Goal: Task Accomplishment & Management: Manage account settings

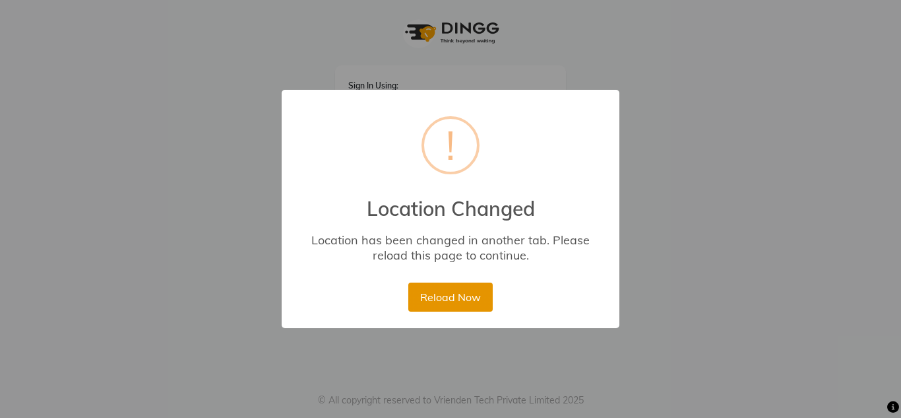
click at [463, 283] on button "Reload Now" at bounding box center [450, 296] width 84 height 29
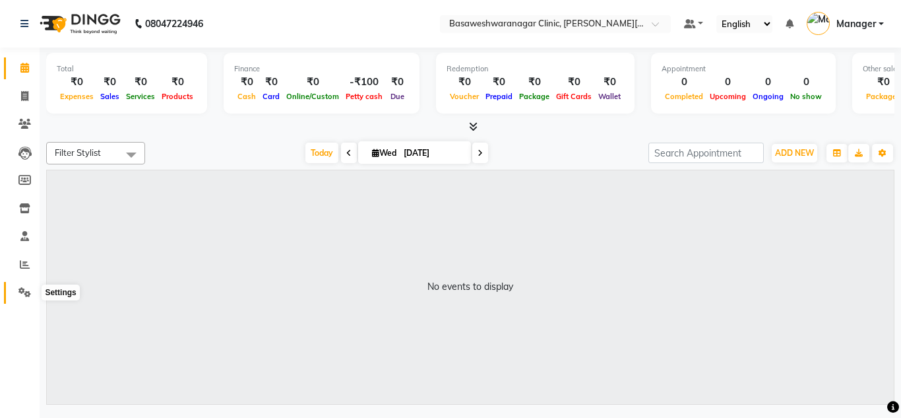
click at [33, 296] on span at bounding box center [24, 292] width 23 height 15
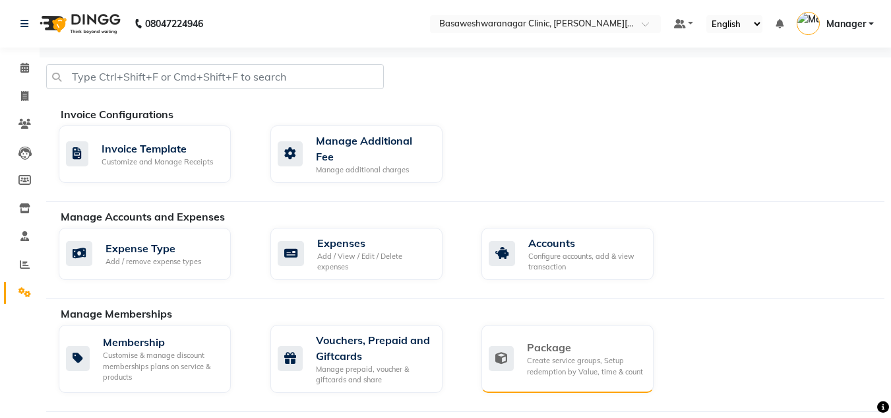
click at [561, 355] on div "Create service groups, Setup redemption by Value, time & count" at bounding box center [585, 366] width 116 height 22
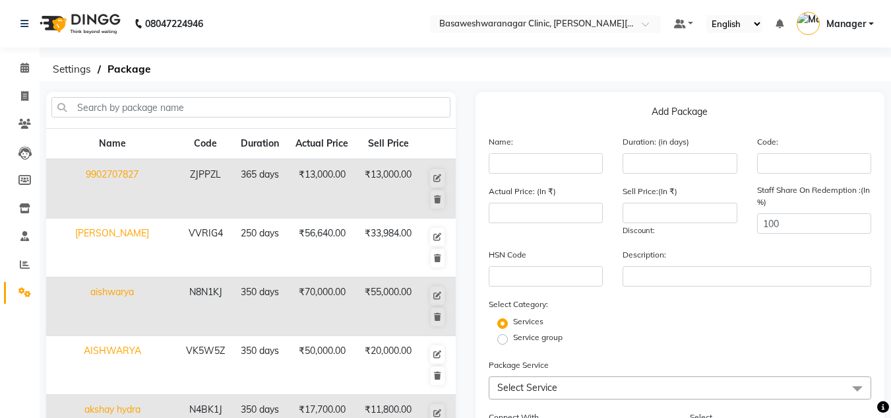
click at [864, 26] on span "Manager" at bounding box center [847, 24] width 40 height 14
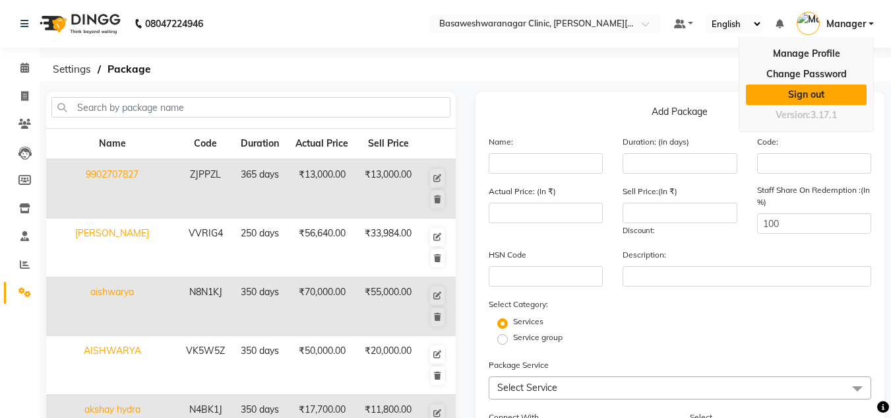
click at [796, 94] on link "Sign out" at bounding box center [806, 94] width 121 height 20
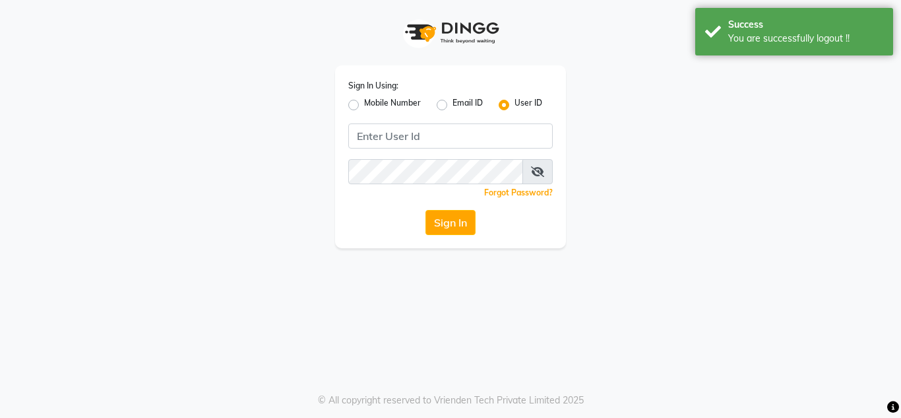
click at [364, 107] on label "Mobile Number" at bounding box center [392, 105] width 57 height 16
click at [364, 106] on input "Mobile Number" at bounding box center [368, 101] width 9 height 9
radio input "true"
radio input "false"
drag, startPoint x: 437, startPoint y: 152, endPoint x: 422, endPoint y: 138, distance: 20.1
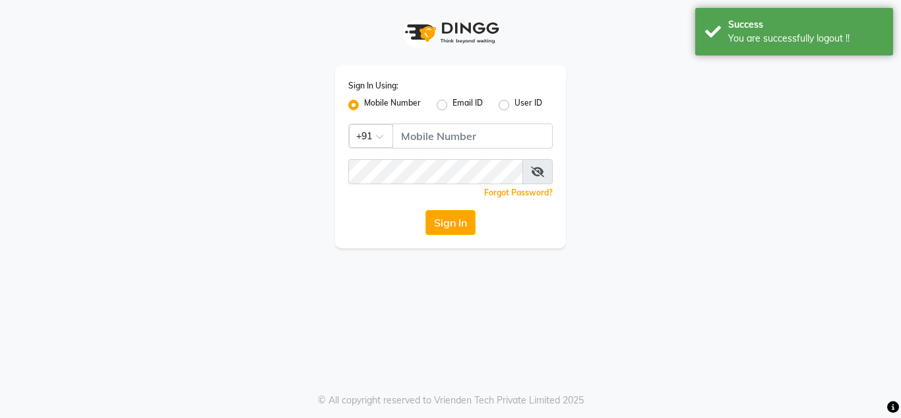
click at [422, 138] on div "Sign In Using: Mobile Number Email ID User ID Country Code × +91 Remember me Fo…" at bounding box center [450, 156] width 231 height 183
click at [422, 138] on input "Username" at bounding box center [473, 135] width 160 height 25
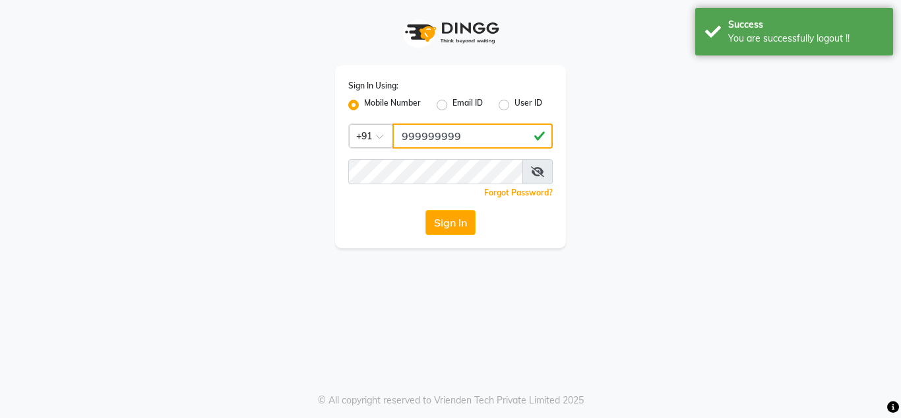
type input "999999999"
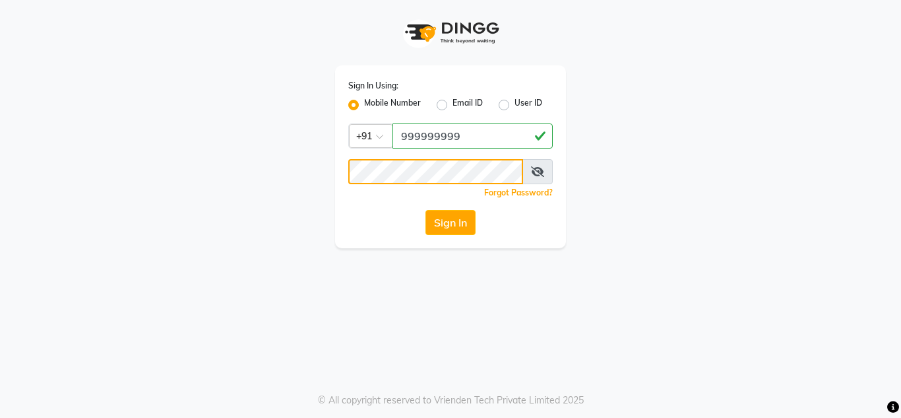
click at [426, 210] on button "Sign In" at bounding box center [451, 222] width 50 height 25
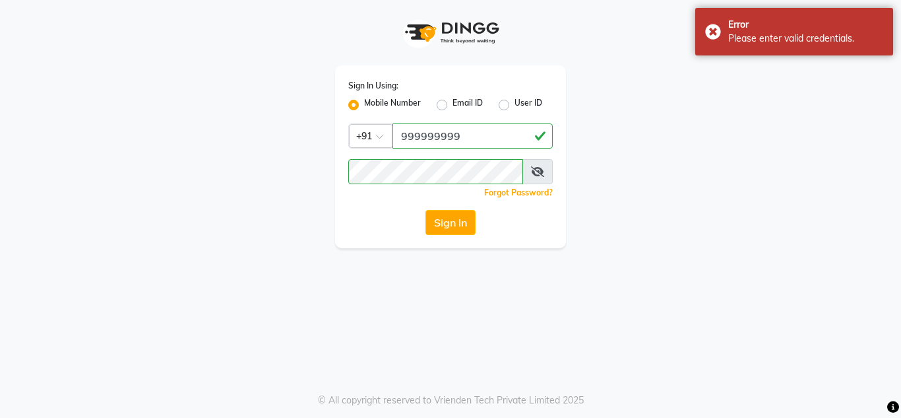
click at [538, 167] on icon at bounding box center [537, 171] width 13 height 11
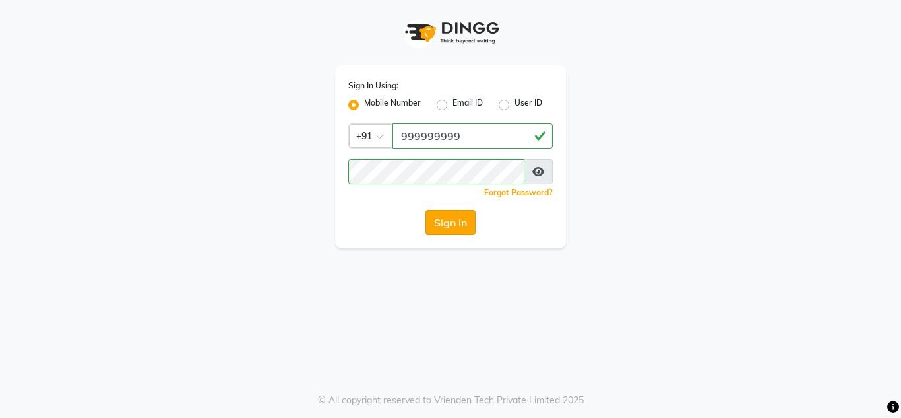
click at [440, 230] on button "Sign In" at bounding box center [451, 222] width 50 height 25
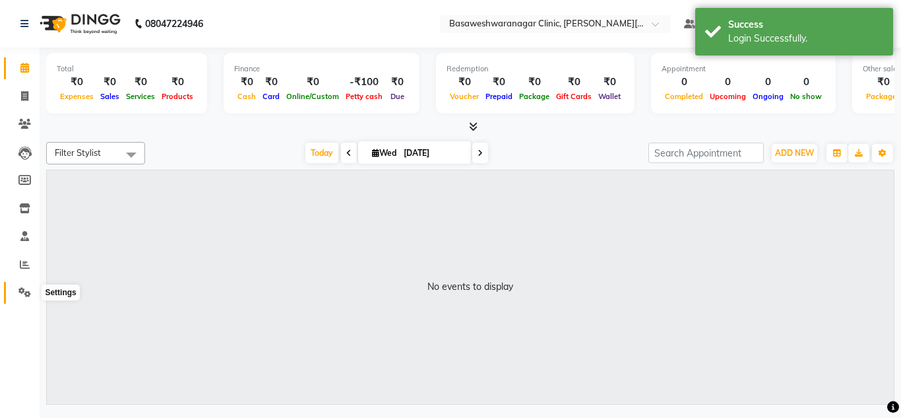
click at [22, 294] on icon at bounding box center [24, 292] width 13 height 10
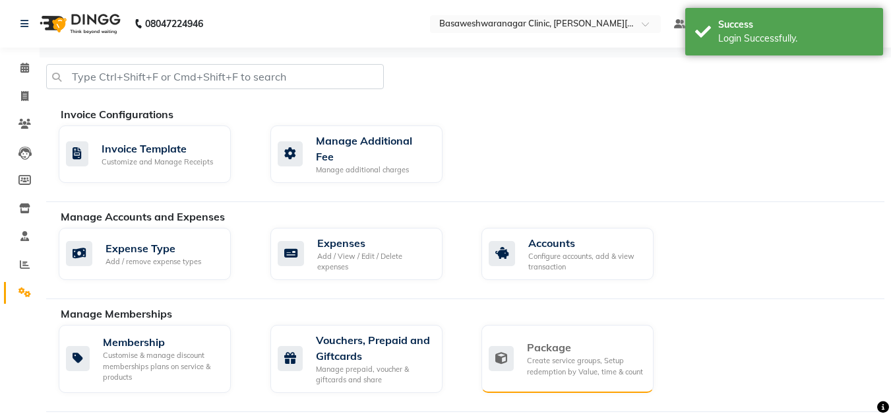
click at [576, 325] on div "Package Create service groups, Setup redemption by Value, time & count" at bounding box center [568, 359] width 172 height 68
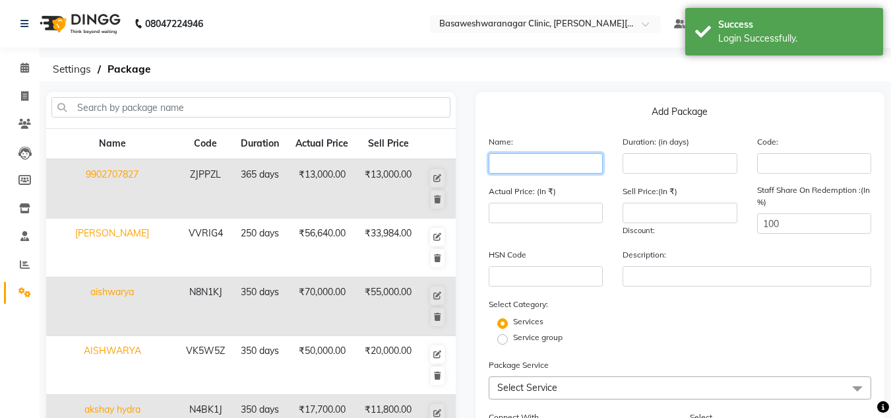
click at [514, 162] on input "text" at bounding box center [546, 163] width 115 height 20
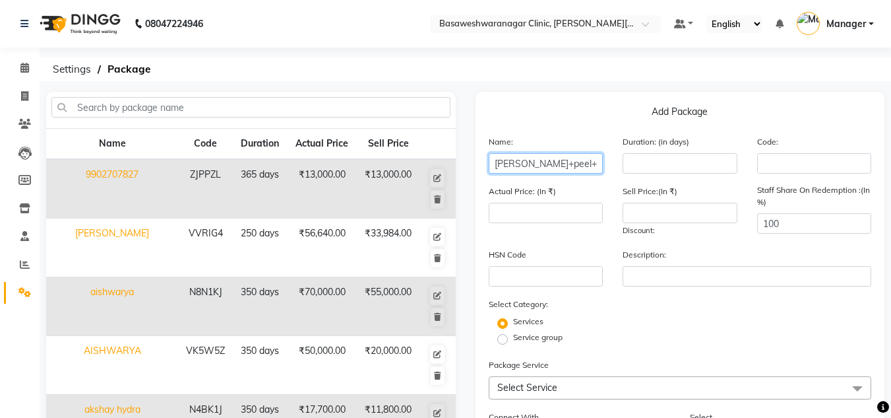
type input "[PERSON_NAME]+peel+hydra"
click at [649, 170] on input "number" at bounding box center [680, 163] width 115 height 20
click at [554, 221] on input "number" at bounding box center [546, 213] width 115 height 20
click at [637, 167] on input "350" at bounding box center [680, 163] width 115 height 20
type input "450"
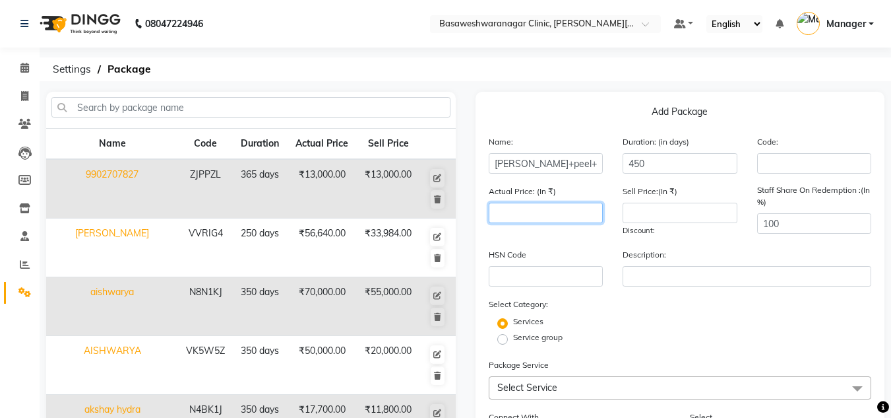
click at [533, 208] on input "number" at bounding box center [546, 213] width 115 height 20
type input "296000"
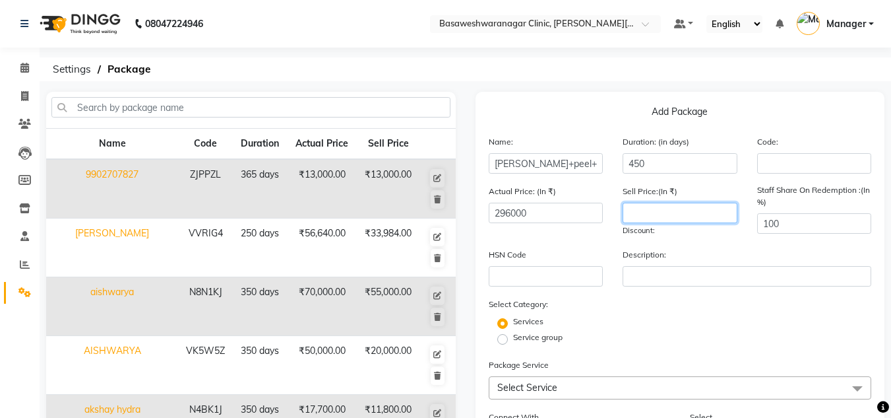
click at [667, 216] on input "number" at bounding box center [680, 213] width 115 height 20
type input "120000"
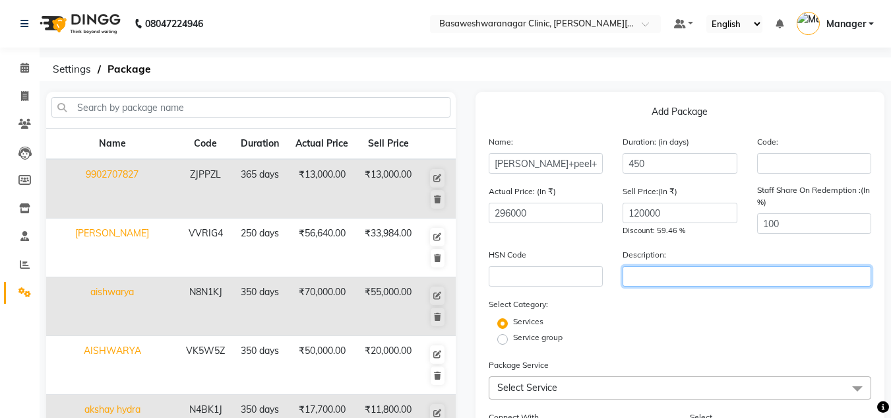
click at [653, 281] on input "text" at bounding box center [747, 276] width 249 height 20
type input "15 iv+4 face peel+3 advance hydra+2 hand peel"
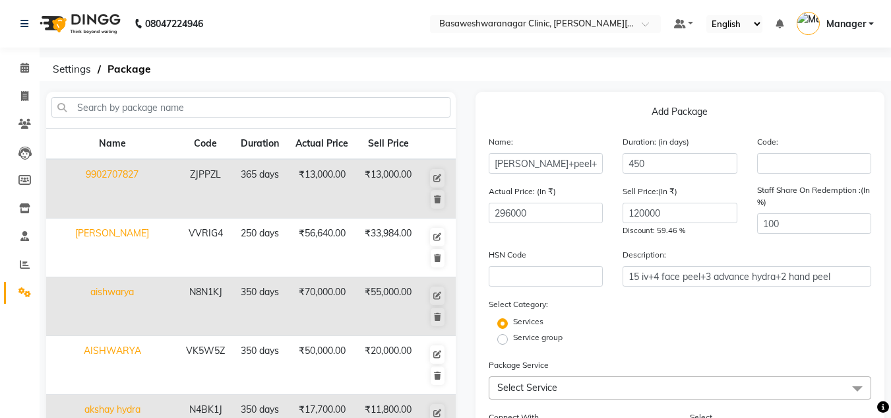
click at [551, 391] on span "Select Service" at bounding box center [527, 387] width 60 height 12
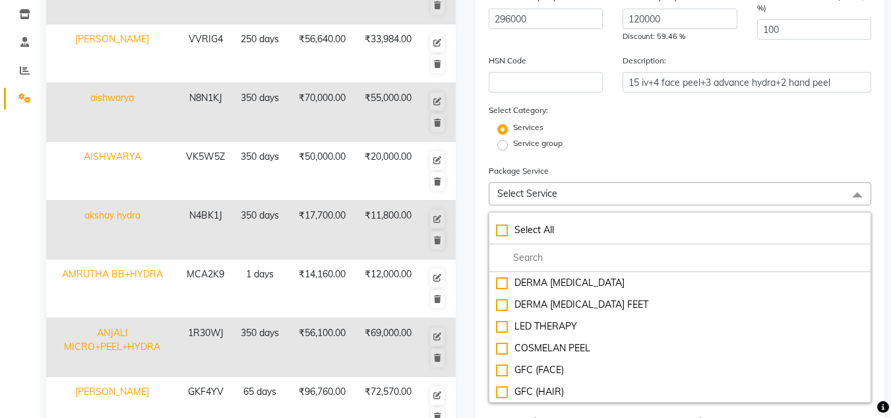
scroll to position [199, 0]
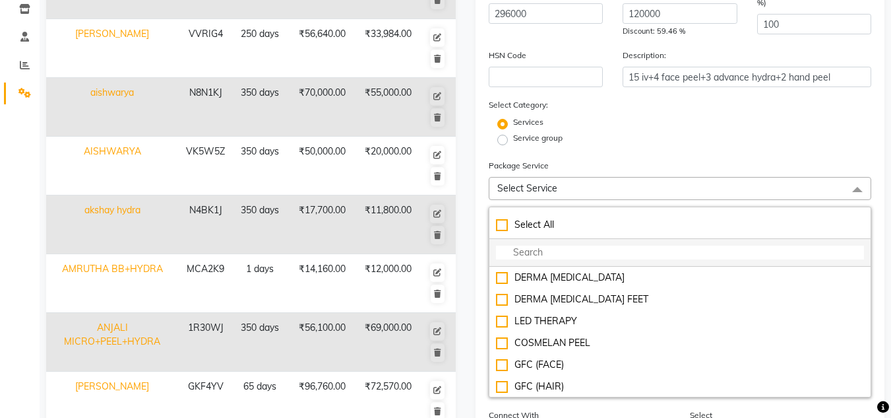
click at [552, 250] on input "multiselect-search" at bounding box center [680, 252] width 369 height 14
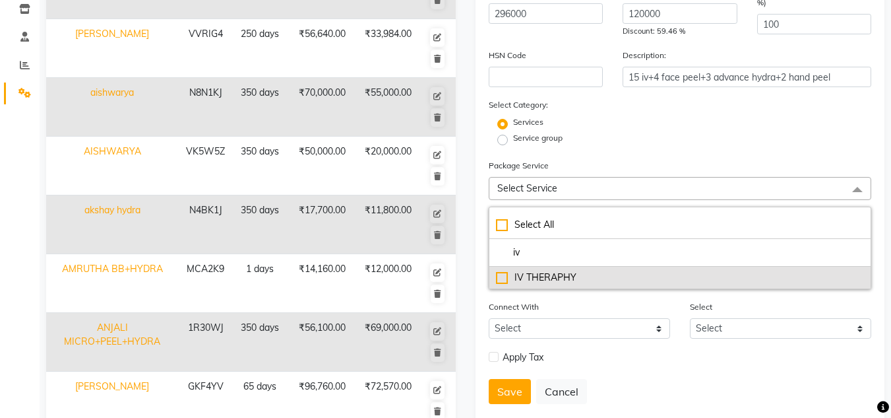
type input "iv"
click at [540, 282] on div "IV THERAPHY" at bounding box center [680, 278] width 369 height 14
checkbox input "true"
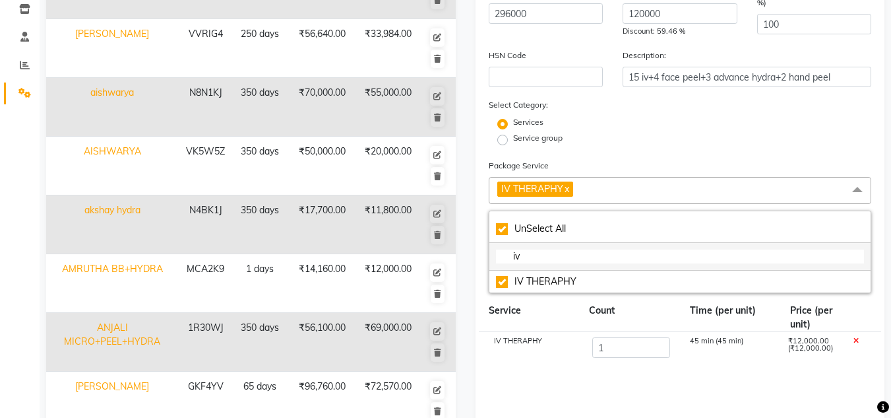
click at [538, 254] on input "iv" at bounding box center [680, 256] width 369 height 14
checkbox input "false"
type input "i"
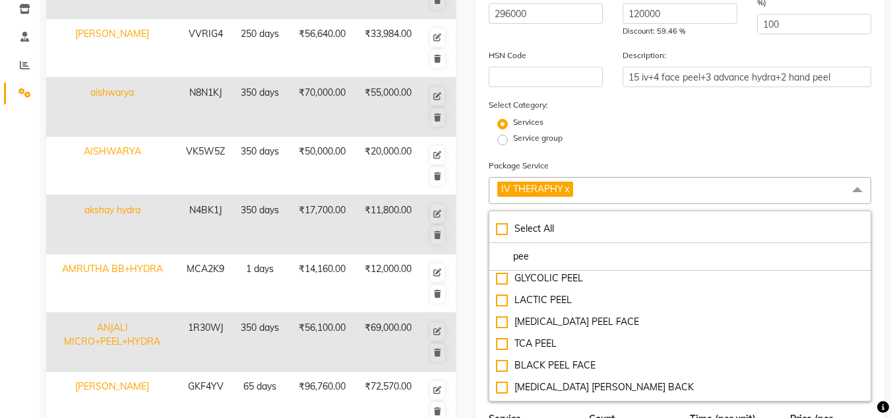
scroll to position [119, 0]
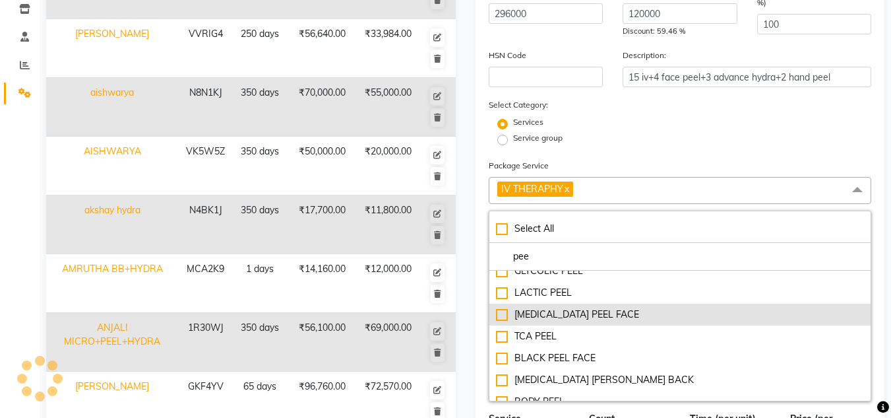
type input "pee"
click at [520, 308] on div "[MEDICAL_DATA] PEEL FACE" at bounding box center [680, 314] width 369 height 14
checkbox input "true"
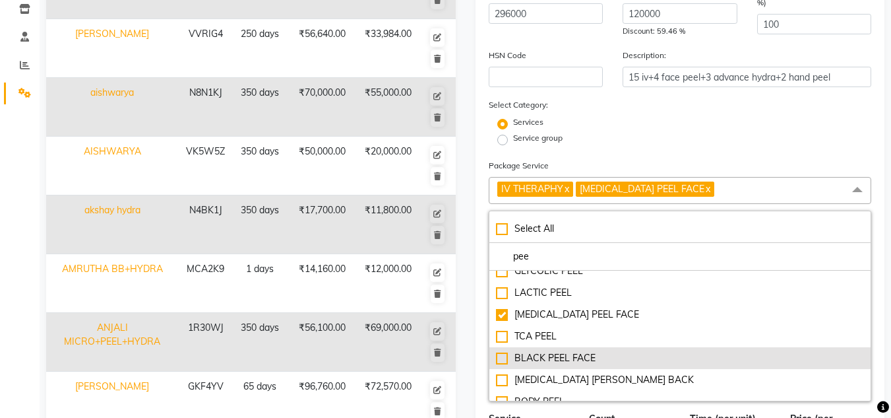
scroll to position [131, 0]
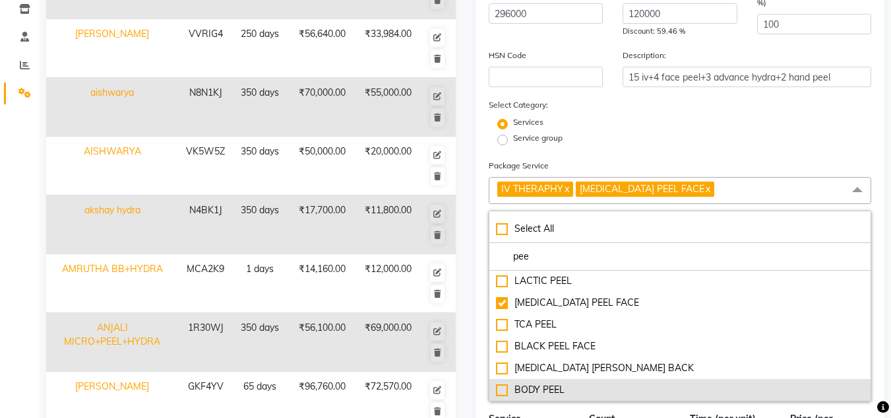
click at [536, 389] on div "BODY PEEL" at bounding box center [680, 390] width 369 height 14
checkbox input "true"
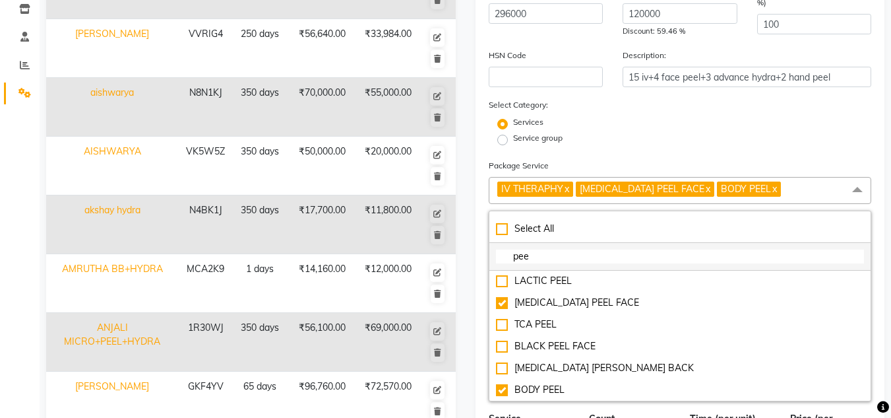
click at [533, 259] on input "pee" at bounding box center [680, 256] width 369 height 14
type input "p"
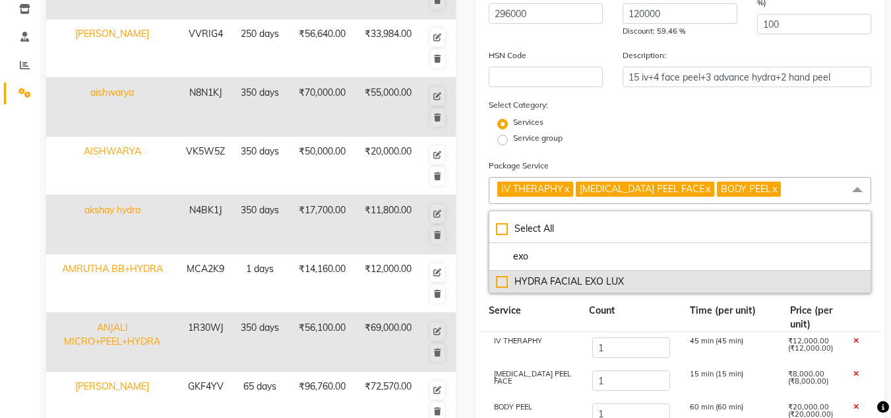
type input "exo"
click at [554, 281] on div "HYDRA FACIAL EXO LUX" at bounding box center [680, 281] width 369 height 14
checkbox input "true"
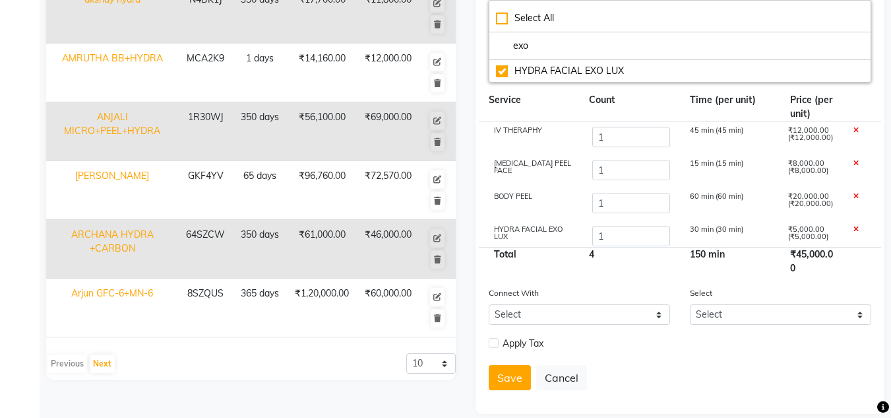
scroll to position [410, 0]
click at [626, 136] on input "1" at bounding box center [631, 136] width 79 height 20
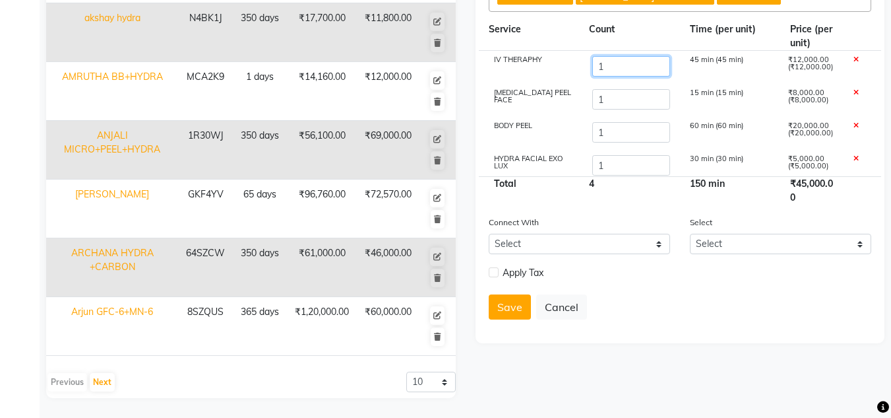
scroll to position [391, 0]
type input "15"
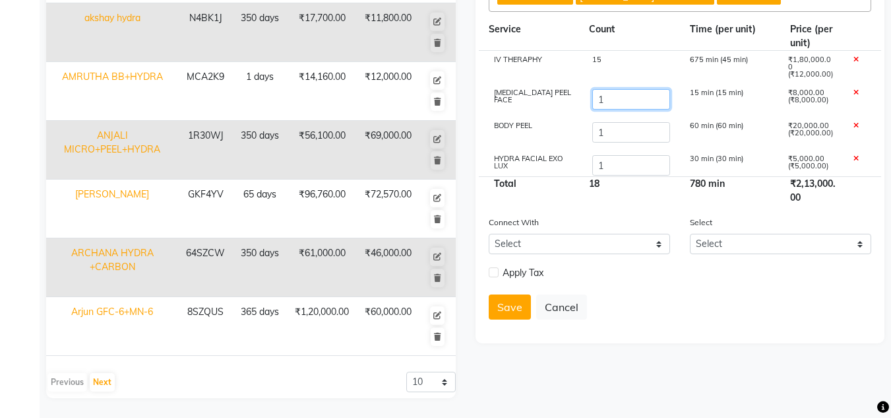
click at [635, 108] on input "1" at bounding box center [631, 99] width 79 height 20
type input "4"
click at [623, 137] on input "1" at bounding box center [631, 132] width 79 height 20
type input "2"
click at [623, 167] on input "1" at bounding box center [631, 165] width 79 height 20
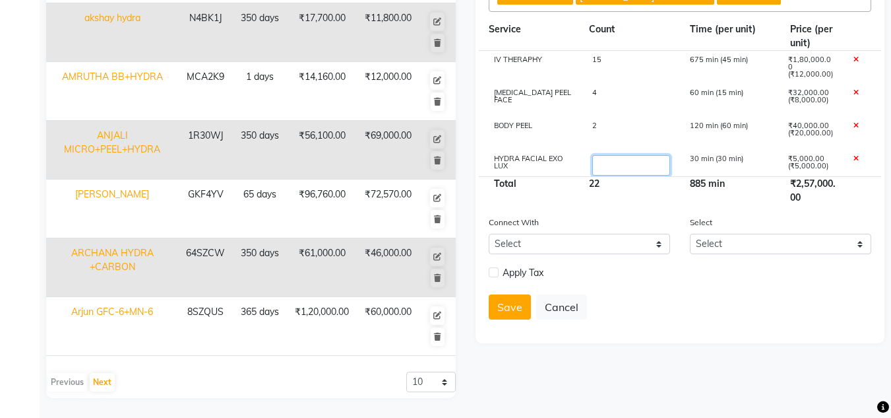
type input "3"
click at [681, 328] on form "Name: [PERSON_NAME]+peel+hydra Duration: (in days) 450 Code: Actual Price: (In …" at bounding box center [680, 36] width 383 height 587
click at [509, 303] on button "Save" at bounding box center [510, 306] width 42 height 25
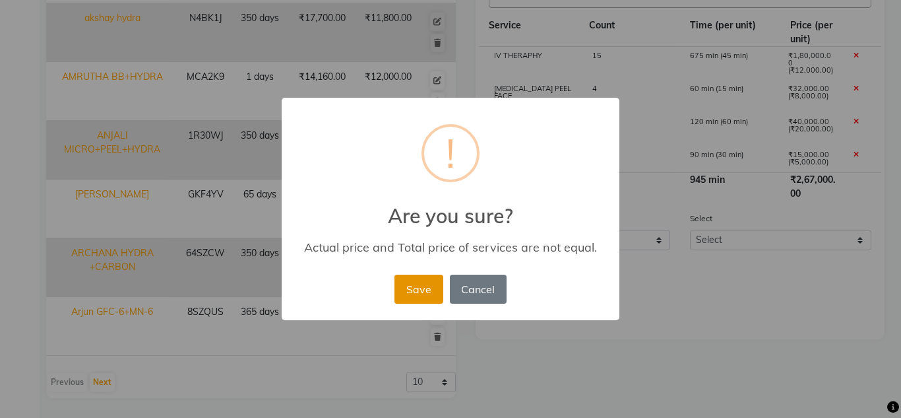
click at [423, 291] on button "Save" at bounding box center [419, 288] width 48 height 29
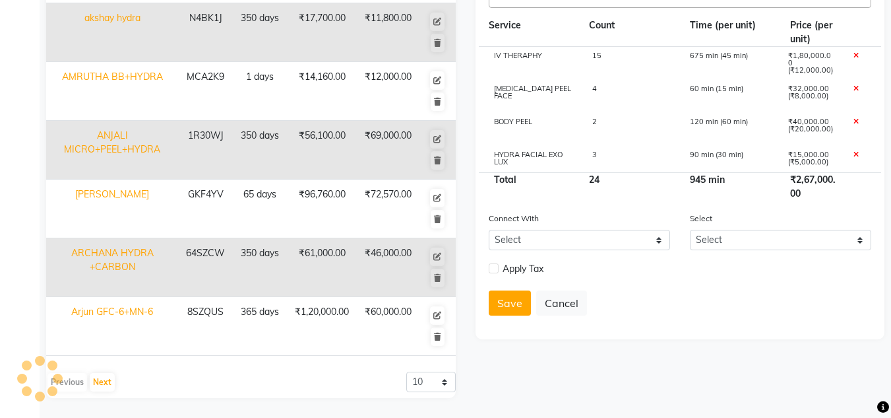
select select
checkbox input "false"
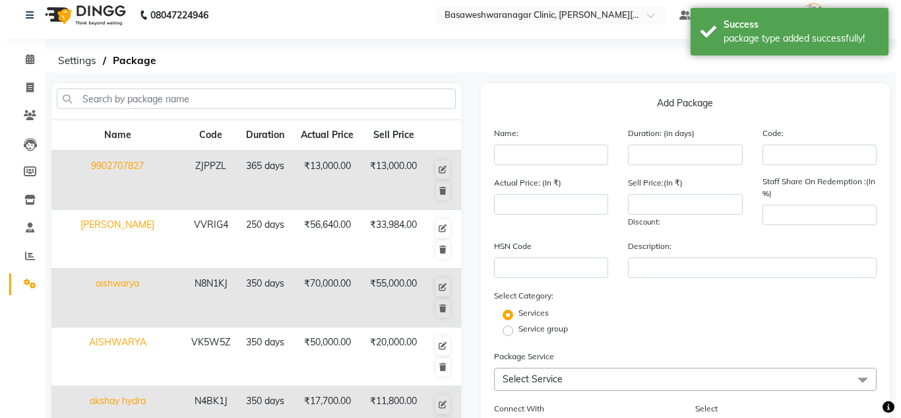
scroll to position [0, 0]
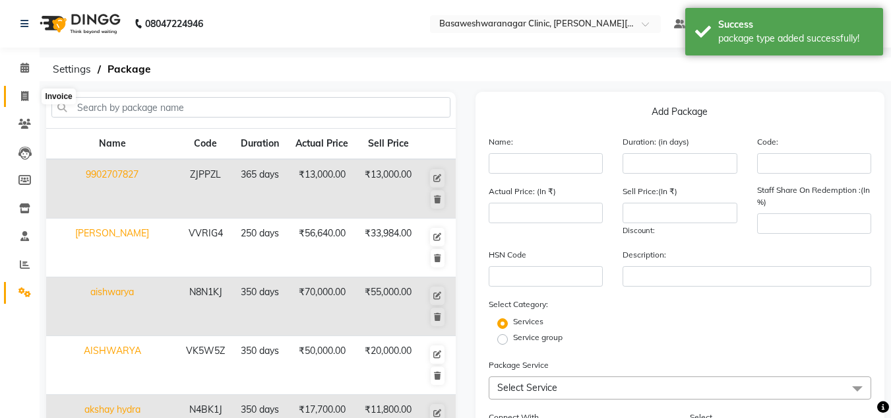
click at [25, 97] on icon at bounding box center [24, 96] width 7 height 10
select select "service"
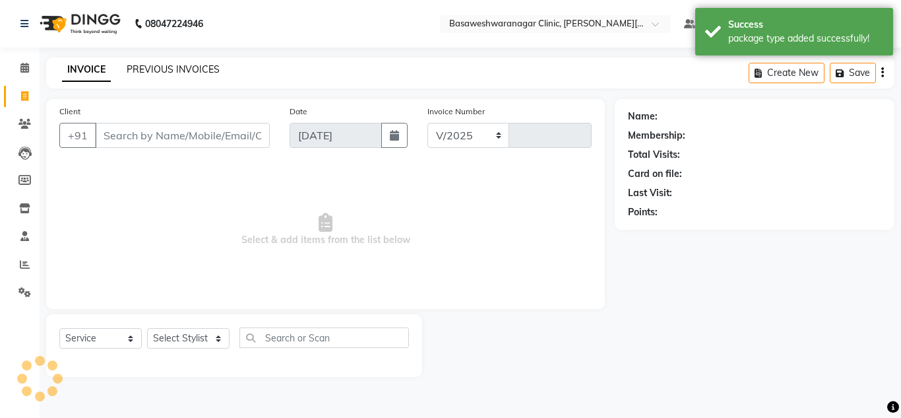
select select "7441"
type input "0670"
click at [170, 70] on link "PREVIOUS INVOICES" at bounding box center [173, 69] width 93 height 12
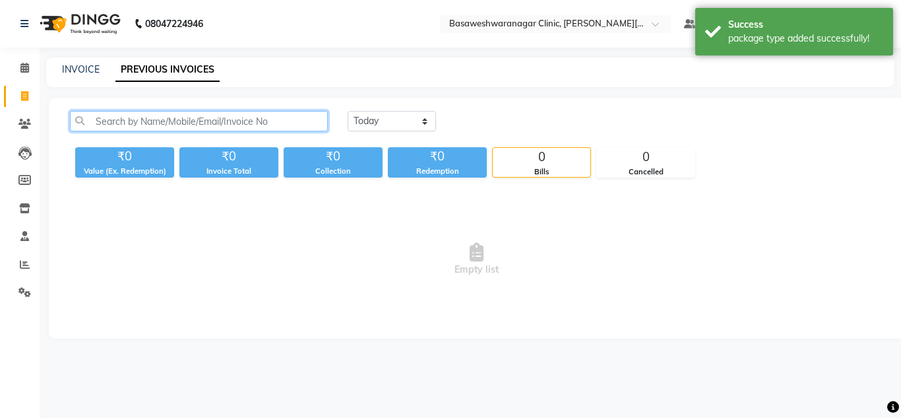
click at [175, 119] on input "text" at bounding box center [199, 121] width 258 height 20
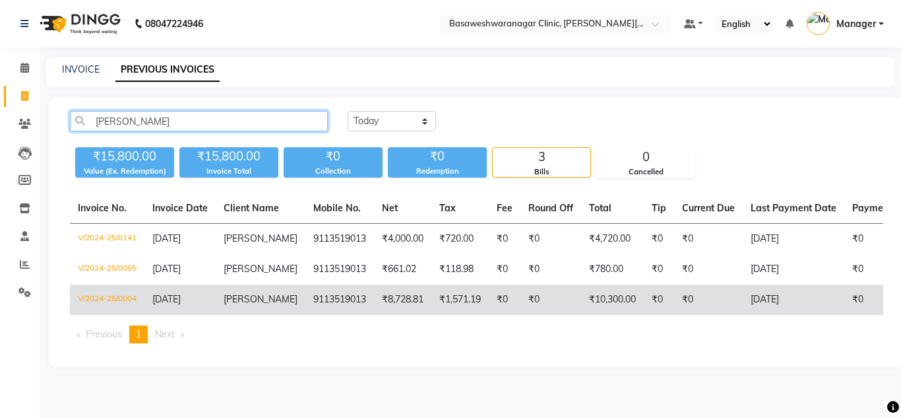
type input "[PERSON_NAME]"
click at [305, 301] on td "9113519013" at bounding box center [339, 299] width 69 height 30
click at [305, 302] on td "9113519013" at bounding box center [339, 299] width 69 height 30
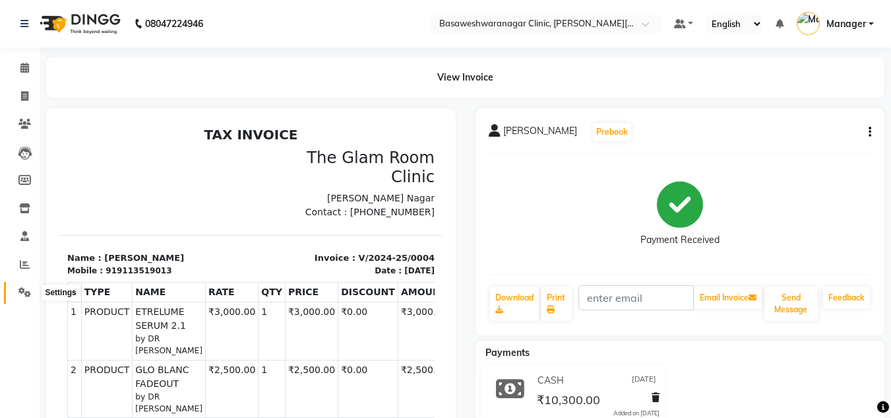
click at [22, 296] on icon at bounding box center [24, 292] width 13 height 10
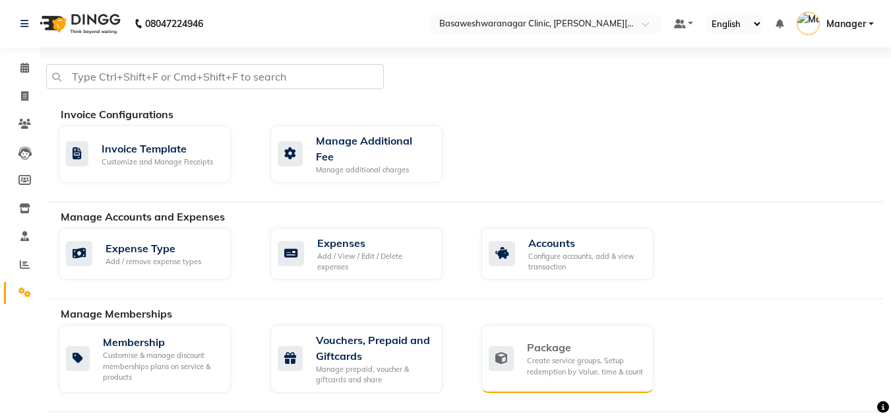
click at [577, 325] on div "Package Create service groups, Setup redemption by Value, time & count" at bounding box center [568, 359] width 172 height 68
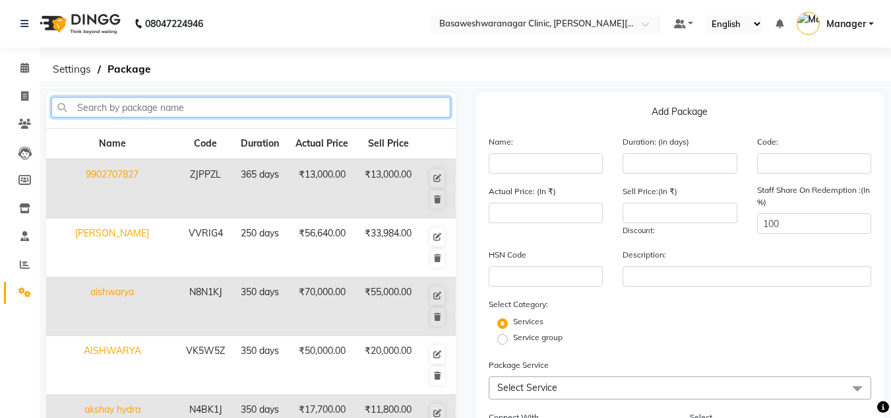
click at [334, 102] on input "text" at bounding box center [250, 107] width 399 height 20
type input "b"
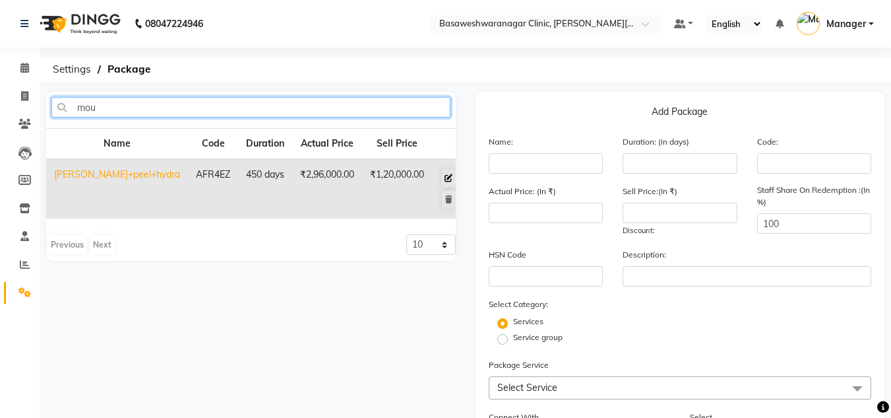
type input "mou"
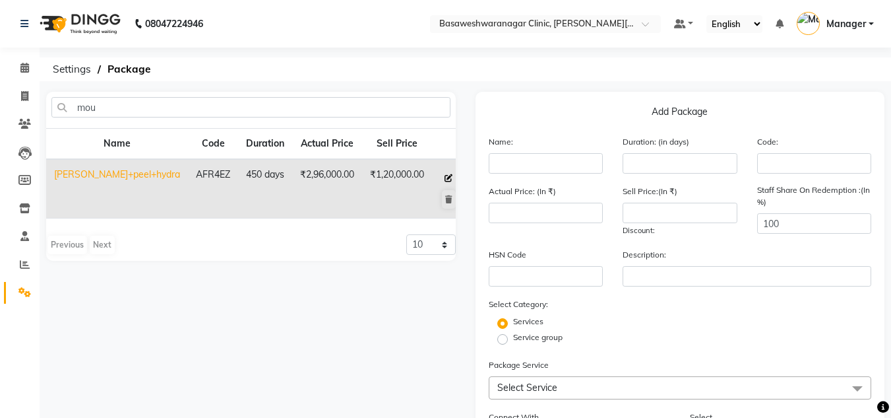
click at [445, 176] on icon at bounding box center [449, 178] width 8 height 8
type input "[PERSON_NAME]+peel+hydra"
type input "450"
type input "AFR4EZ"
type input "296000"
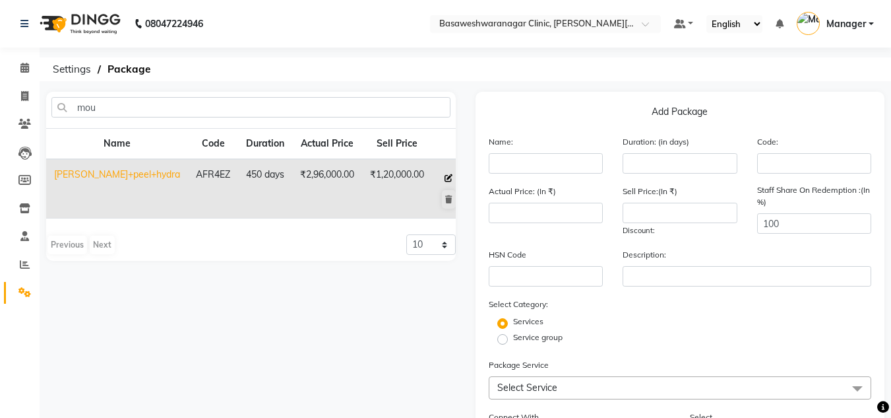
type input "120000"
type input "15 iv+4 face peel+3 advance hydra+2 hand peel"
checkbox input "true"
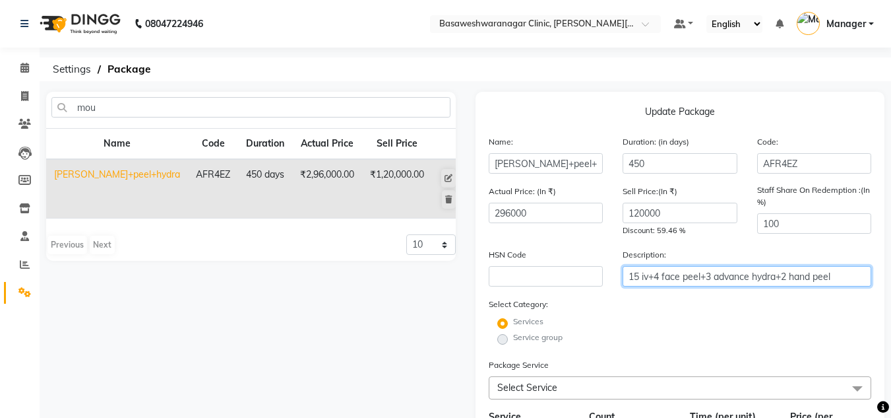
click at [791, 281] on input "15 iv+4 face peel+3 advance hydra+2 hand peel" at bounding box center [747, 276] width 249 height 20
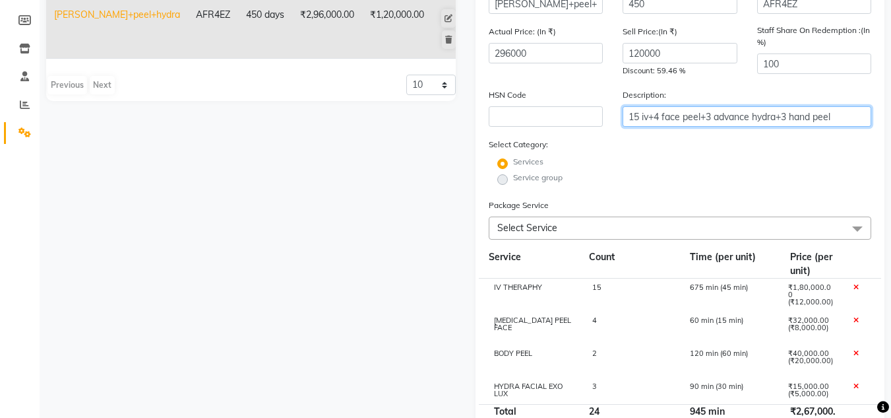
scroll to position [7, 0]
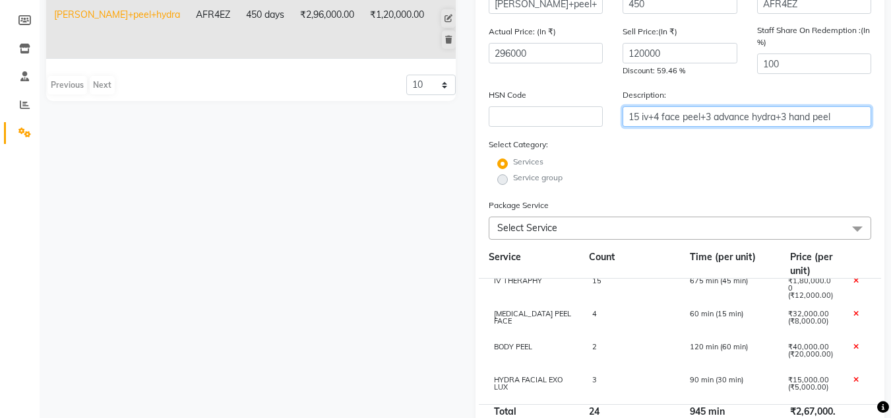
type input "15 iv+4 face peel+3 advance hydra+3 hand peel"
click at [615, 350] on div "2" at bounding box center [631, 354] width 98 height 22
click at [615, 350] on input "2" at bounding box center [631, 353] width 79 height 20
type input "3"
click at [635, 390] on div "3" at bounding box center [631, 387] width 98 height 22
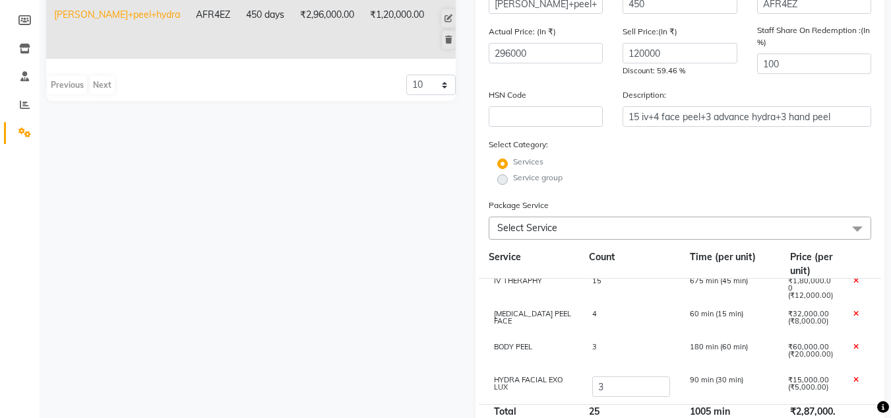
scroll to position [367, 0]
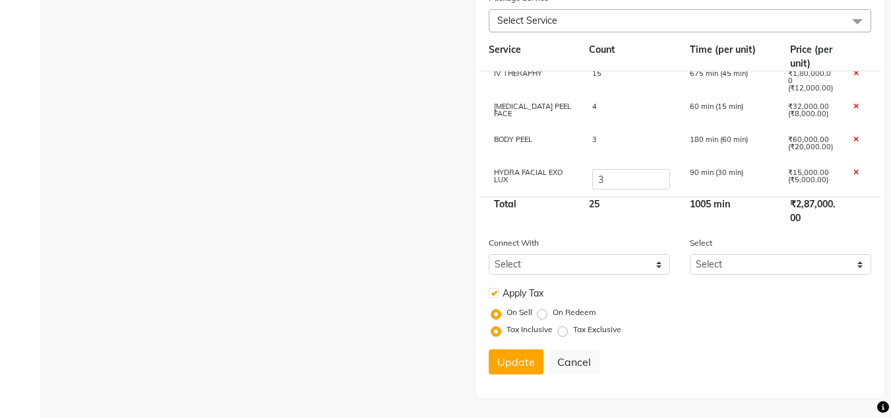
click at [498, 295] on label at bounding box center [494, 293] width 10 height 10
click at [497, 295] on input "checkbox" at bounding box center [493, 293] width 9 height 9
checkbox input "false"
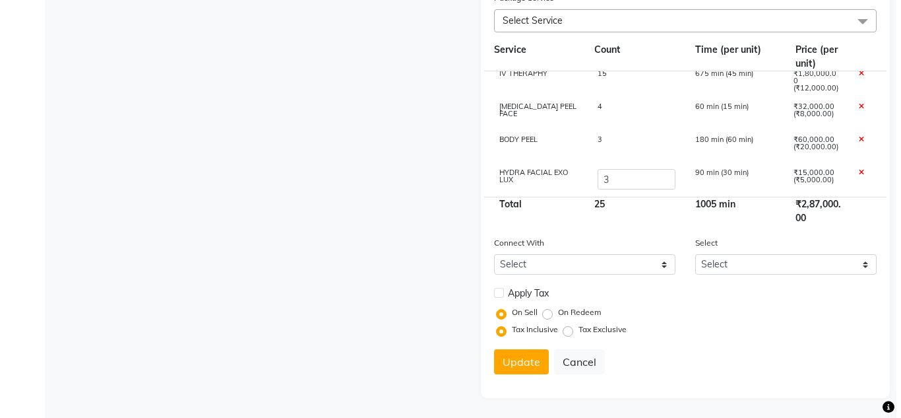
scroll to position [333, 0]
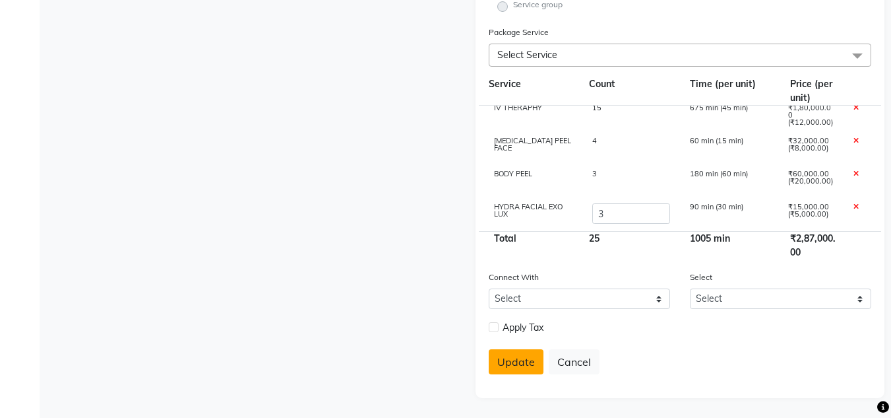
click at [506, 365] on button "Update" at bounding box center [516, 361] width 55 height 25
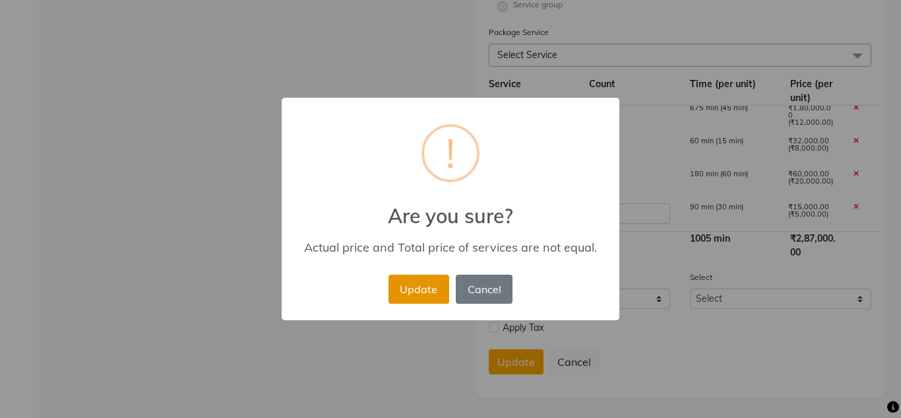
click at [422, 282] on button "Update" at bounding box center [419, 288] width 61 height 29
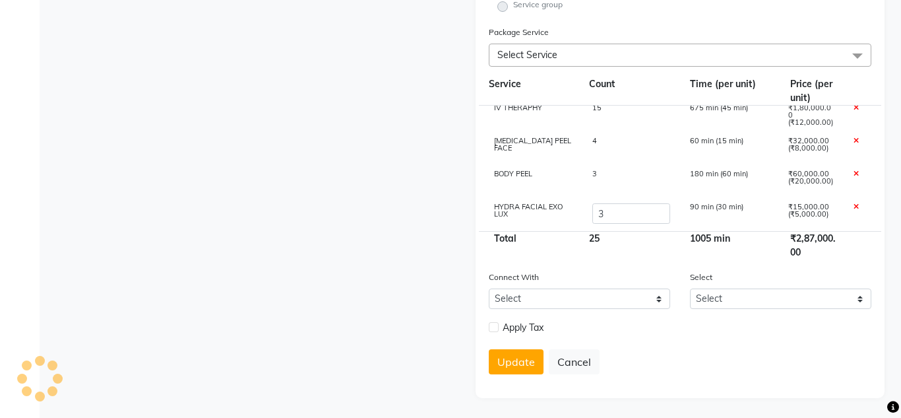
select select
checkbox input "false"
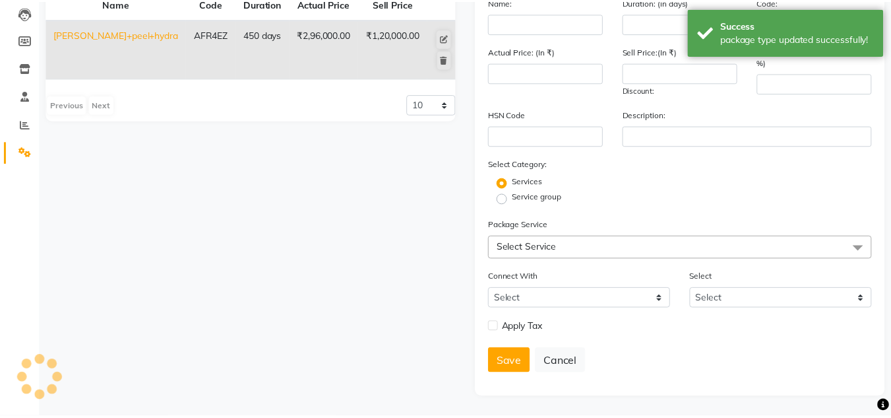
scroll to position [140, 0]
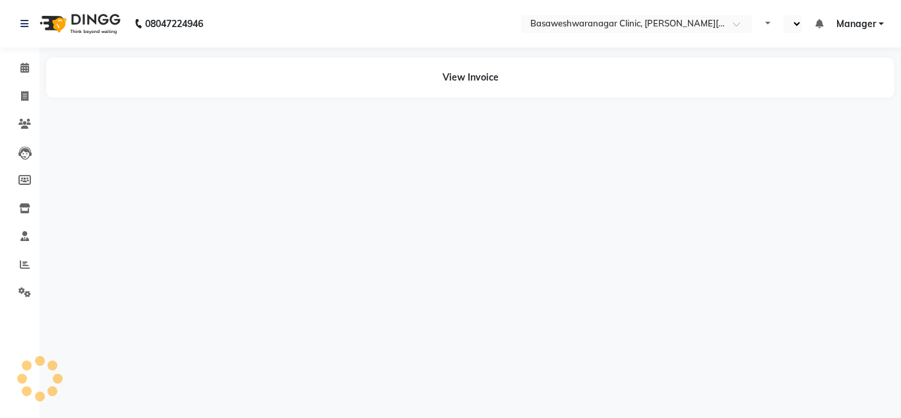
select select "en"
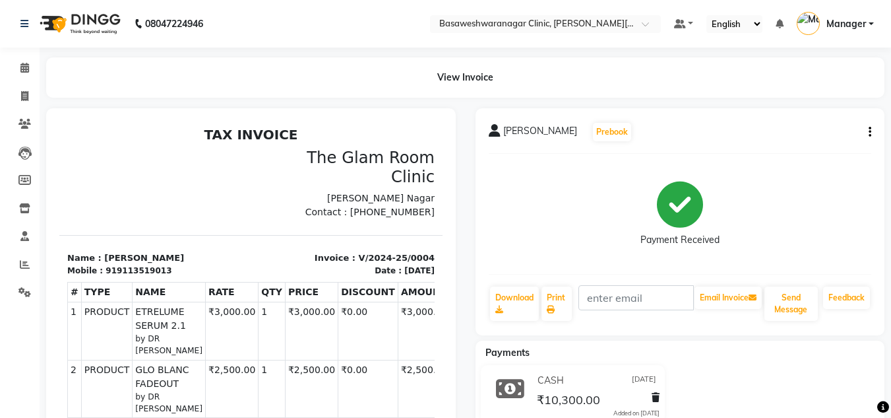
click at [133, 265] on div "919113519013" at bounding box center [139, 271] width 66 height 12
copy div "919113519013"
click at [24, 96] on icon at bounding box center [24, 96] width 7 height 10
select select "7441"
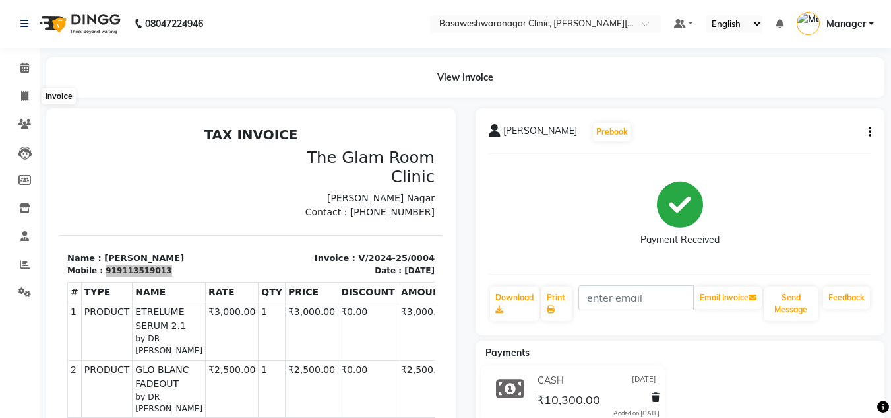
select select "service"
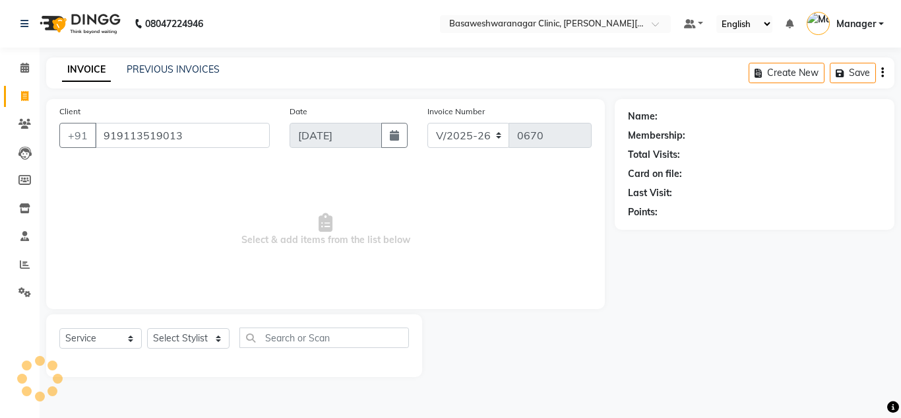
type input "919113519013"
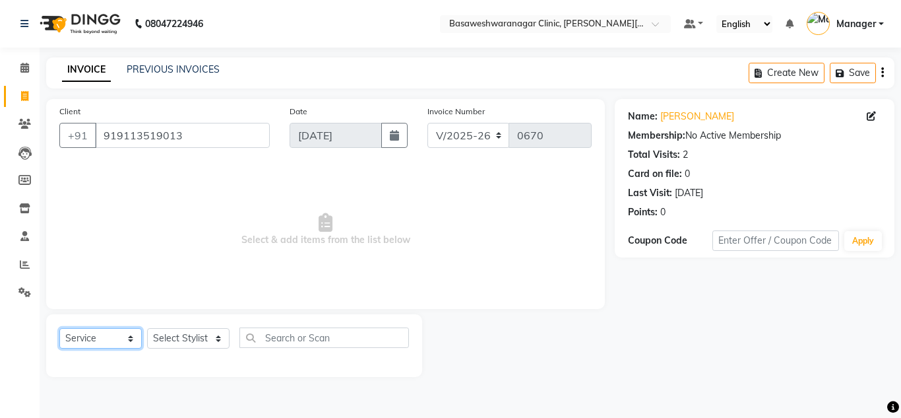
click at [109, 333] on select "Select Service Product Membership Package Voucher Prepaid Gift Card" at bounding box center [100, 338] width 82 height 20
select select "package"
click at [59, 328] on select "Select Service Product Membership Package Voucher Prepaid Gift Card" at bounding box center [100, 338] width 82 height 20
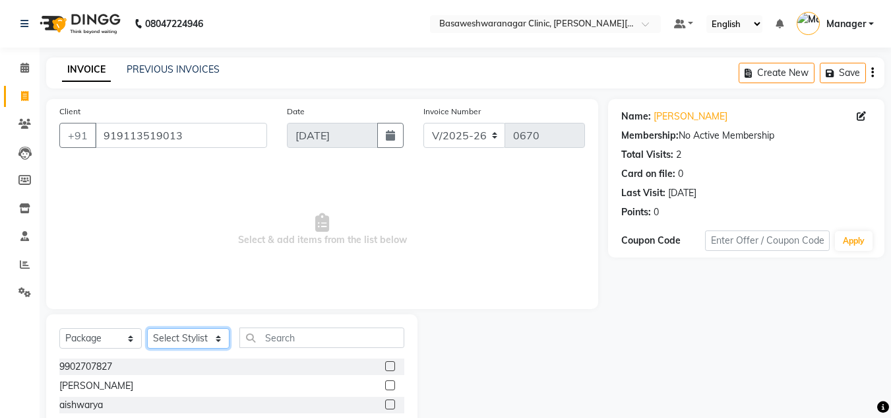
click at [189, 340] on select "Select Stylist Dr.Jabin DR MEHJABIN JAYSHREE Manager NAVYA RAJEESHA SANSKRUTHI …" at bounding box center [188, 338] width 82 height 20
select select "65316"
click at [147, 328] on select "Select Stylist Dr.Jabin DR MEHJABIN JAYSHREE Manager NAVYA RAJEESHA SANSKRUTHI …" at bounding box center [188, 338] width 82 height 20
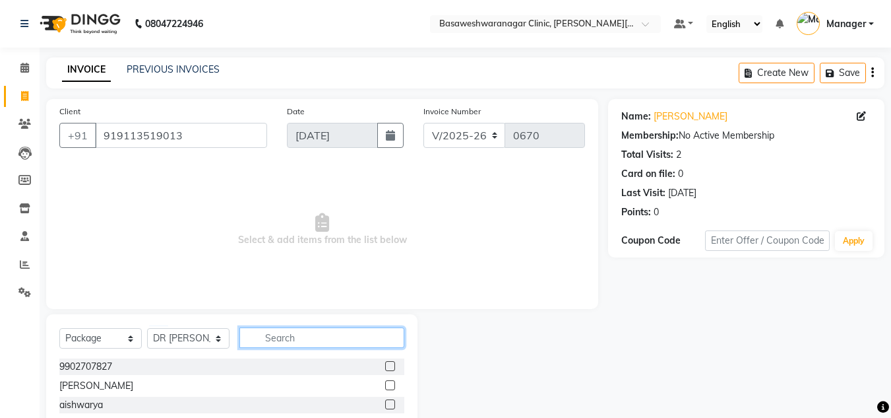
click at [278, 334] on input "text" at bounding box center [321, 337] width 165 height 20
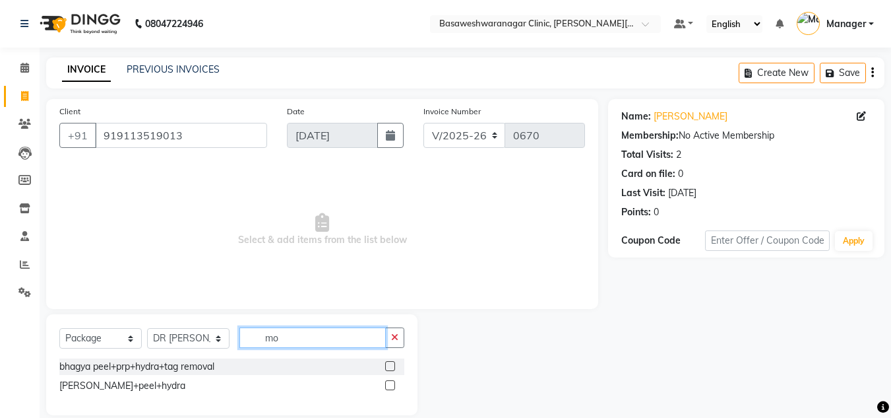
type input "mo"
click at [391, 385] on label at bounding box center [390, 385] width 10 height 10
click at [391, 385] on input "checkbox" at bounding box center [389, 385] width 9 height 9
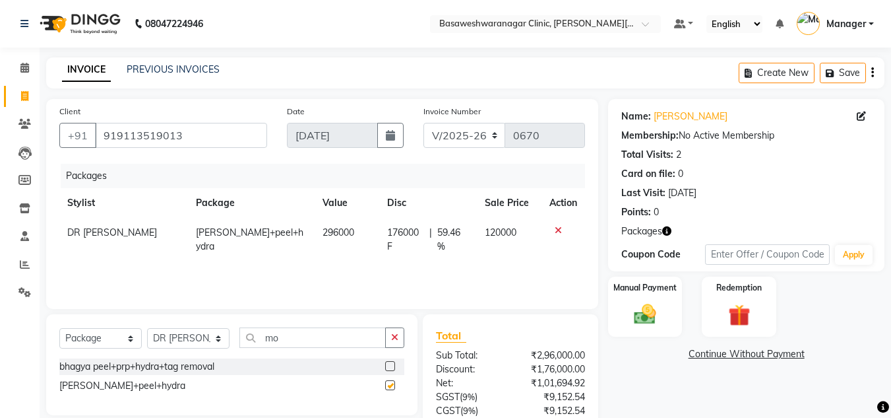
checkbox input "false"
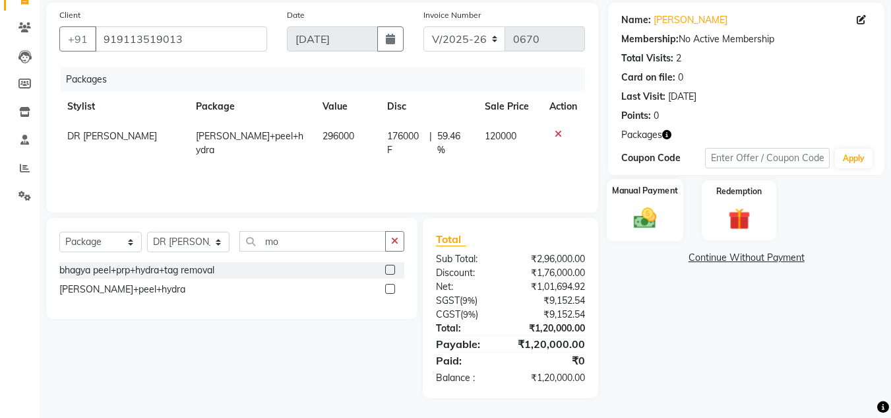
click at [671, 218] on div "Manual Payment" at bounding box center [645, 210] width 77 height 63
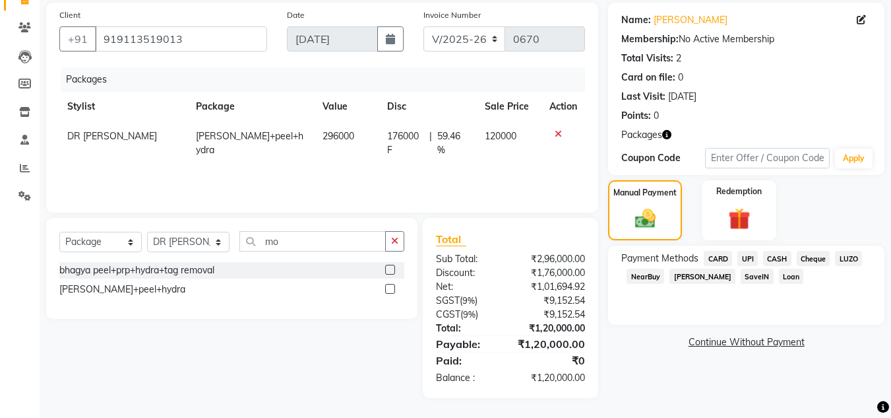
click at [747, 258] on span "UPI" at bounding box center [748, 258] width 20 height 15
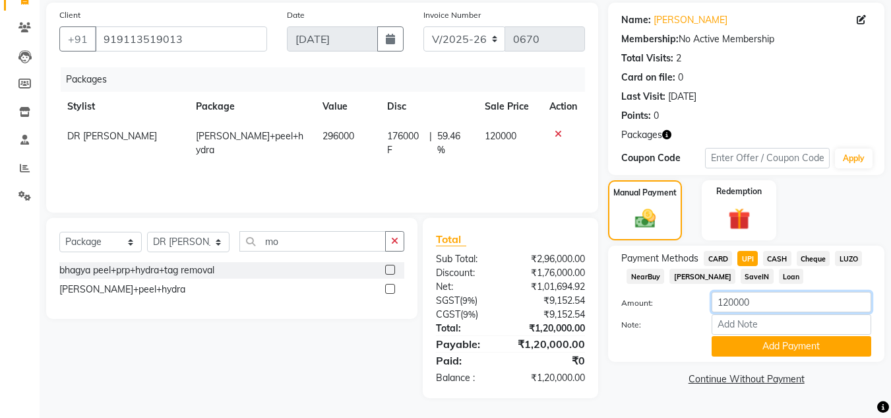
click at [725, 299] on input "120000" at bounding box center [792, 302] width 160 height 20
type input "23450"
click at [755, 350] on button "Add Payment" at bounding box center [792, 346] width 160 height 20
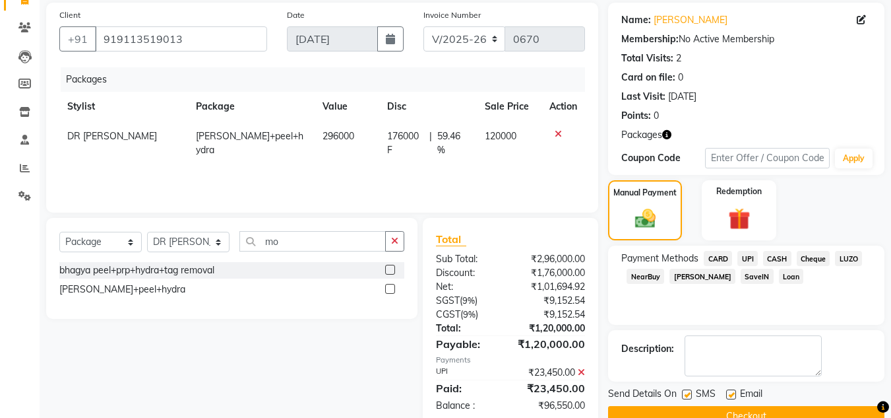
scroll to position [125, 0]
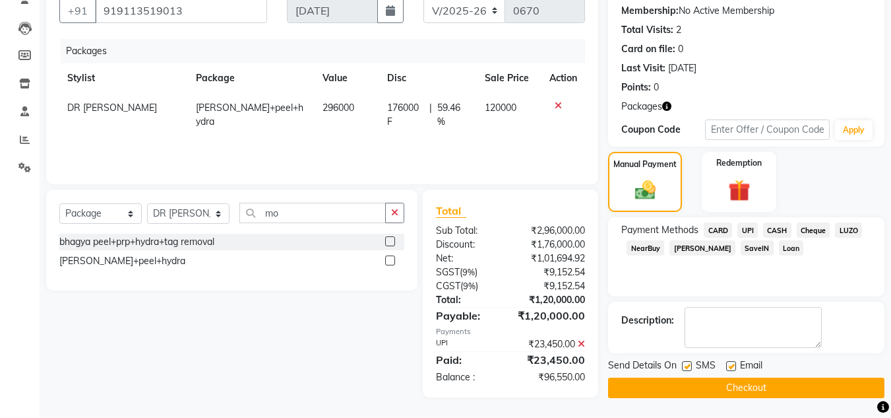
click at [703, 380] on button "Checkout" at bounding box center [746, 387] width 276 height 20
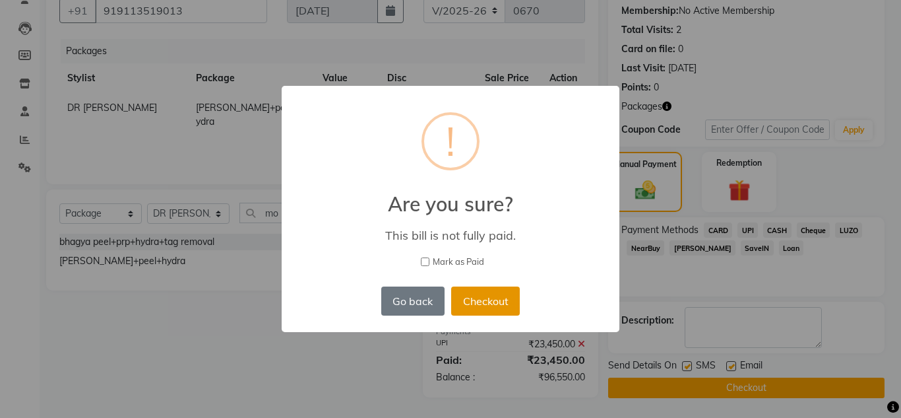
click at [504, 286] on button "Checkout" at bounding box center [485, 300] width 69 height 29
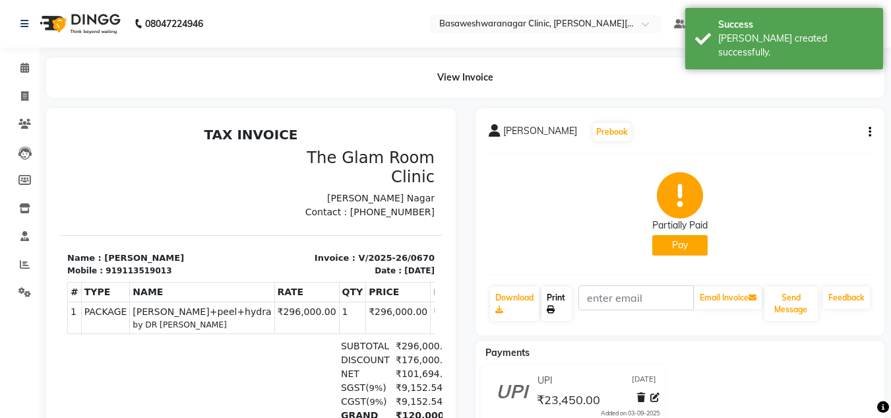
click at [559, 305] on link "Print" at bounding box center [557, 303] width 30 height 34
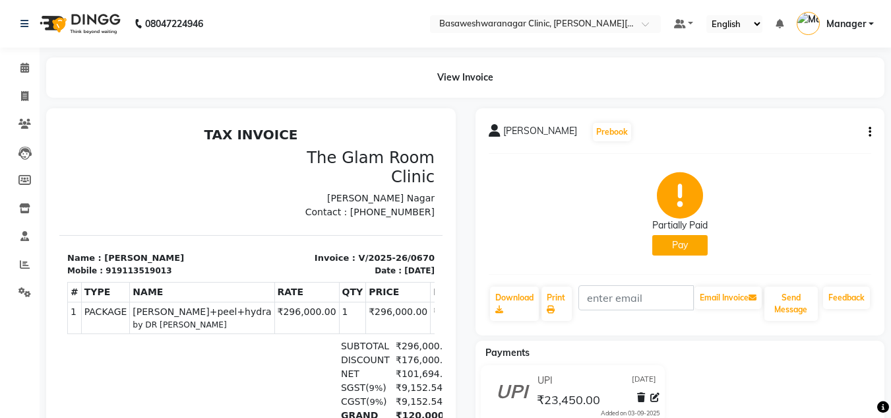
click at [818, 183] on div "Partially Paid Pay" at bounding box center [680, 213] width 383 height 99
